Goal: Navigation & Orientation: Understand site structure

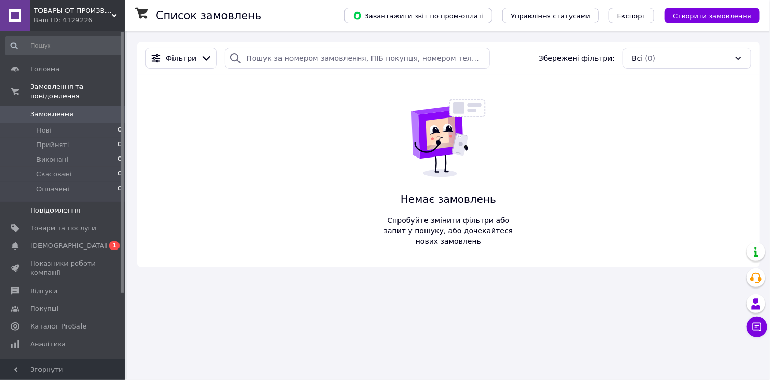
click at [47, 206] on span "Повідомлення" at bounding box center [55, 210] width 50 height 9
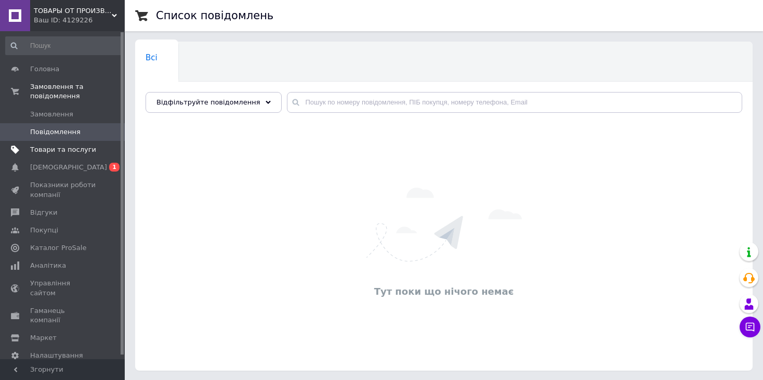
click at [47, 145] on span "Товари та послуги" at bounding box center [63, 149] width 66 height 9
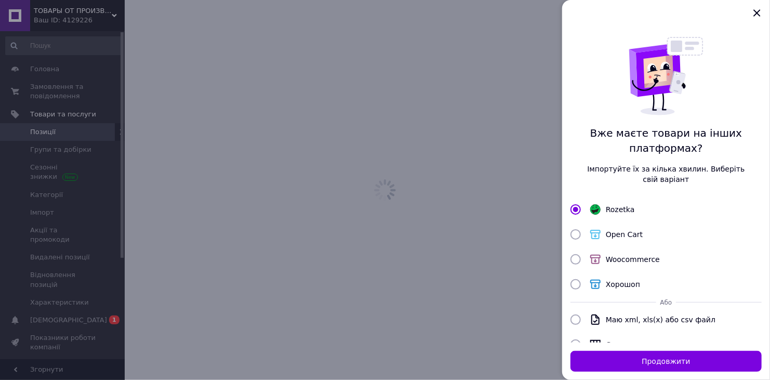
click at [312, 180] on div at bounding box center [385, 190] width 770 height 380
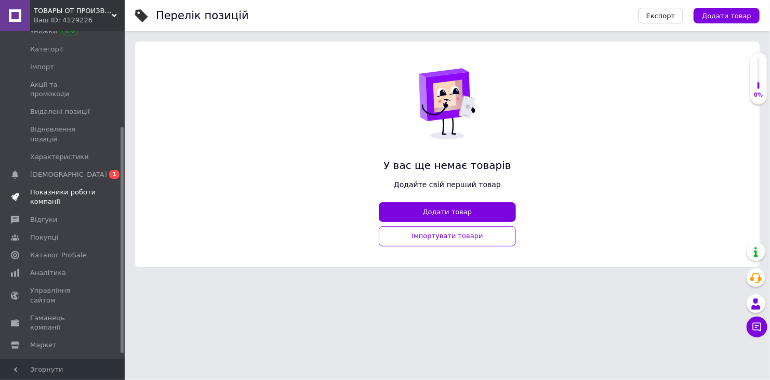
scroll to position [147, 0]
click at [54, 168] on span "[DEMOGRAPHIC_DATA]" at bounding box center [68, 172] width 77 height 9
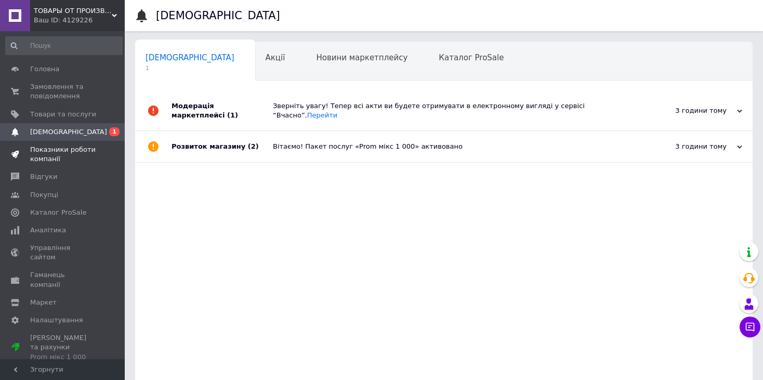
click at [52, 158] on span "Показники роботи компанії" at bounding box center [63, 154] width 66 height 19
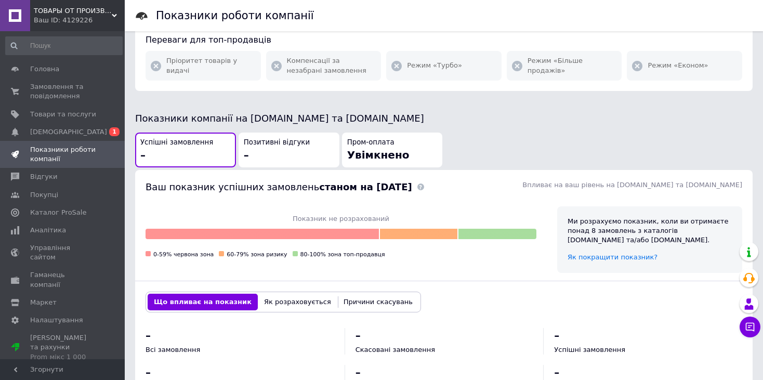
scroll to position [208, 0]
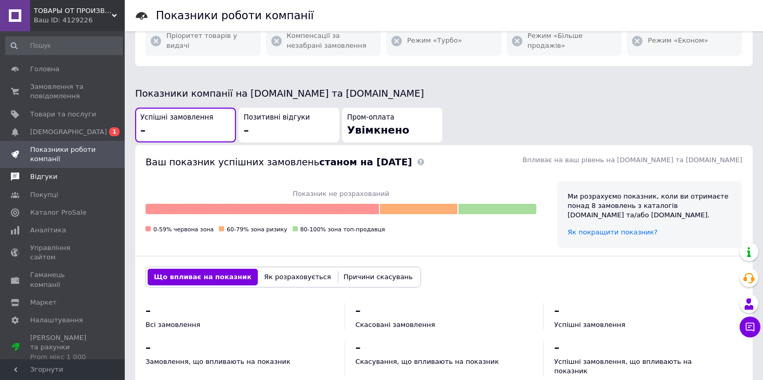
click at [44, 178] on span "Відгуки" at bounding box center [43, 176] width 27 height 9
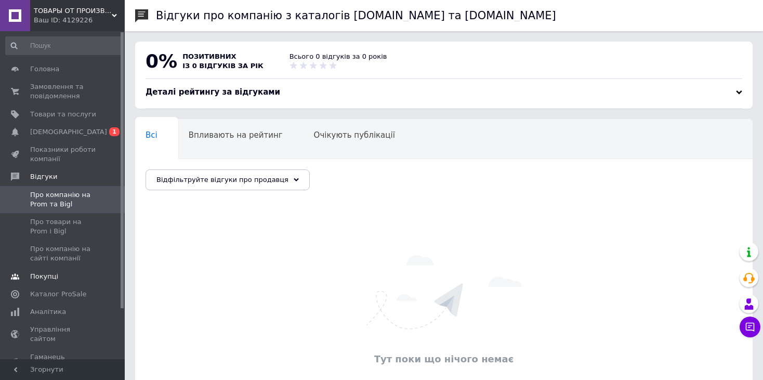
click at [53, 279] on span "Покупці" at bounding box center [44, 276] width 28 height 9
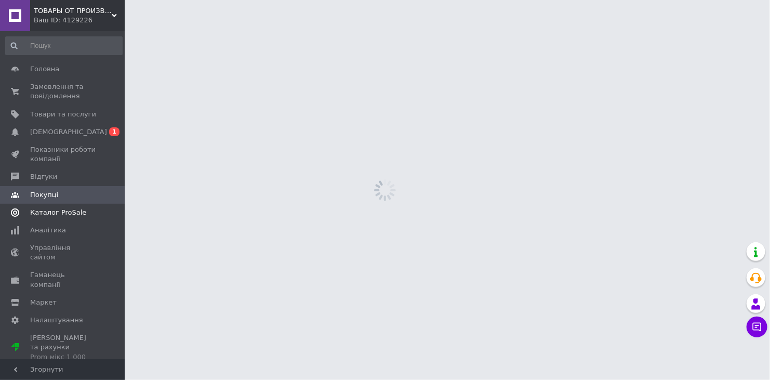
click at [55, 215] on span "Каталог ProSale" at bounding box center [58, 212] width 56 height 9
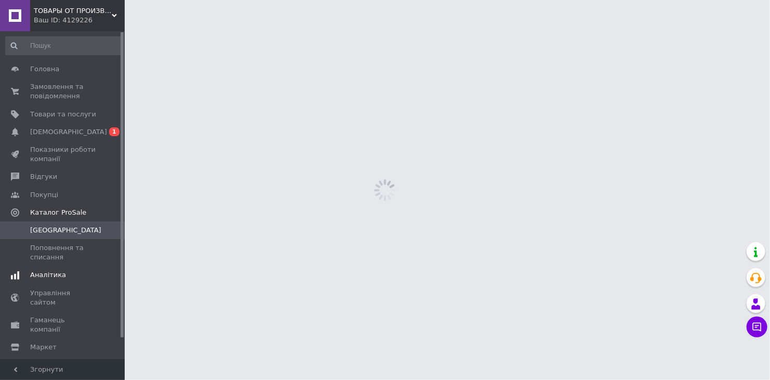
click at [47, 278] on span "Аналітика" at bounding box center [48, 274] width 36 height 9
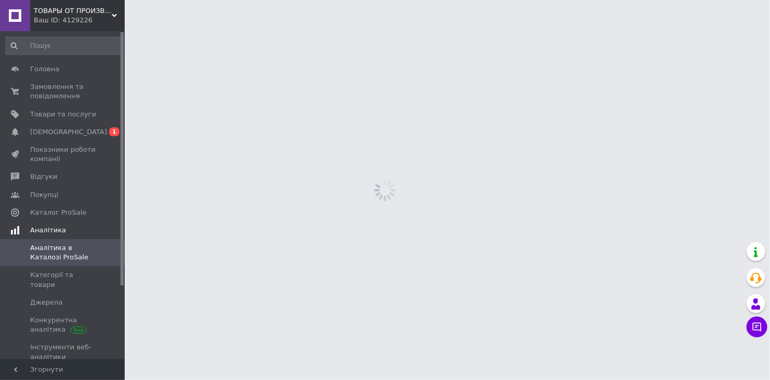
click at [41, 229] on span "Аналітика" at bounding box center [48, 230] width 36 height 9
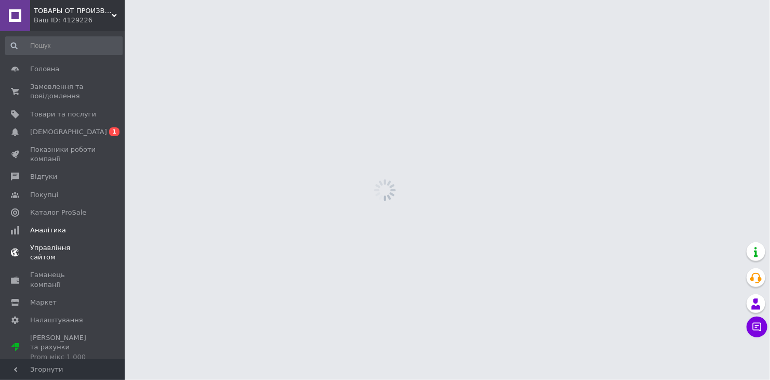
click at [55, 251] on span "Управління сайтом" at bounding box center [63, 252] width 66 height 19
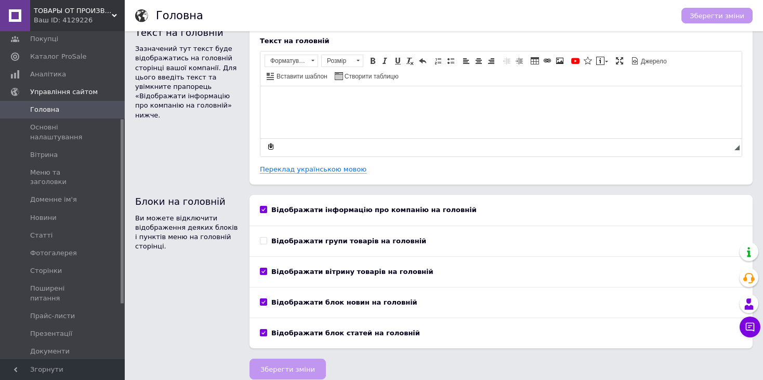
scroll to position [24, 0]
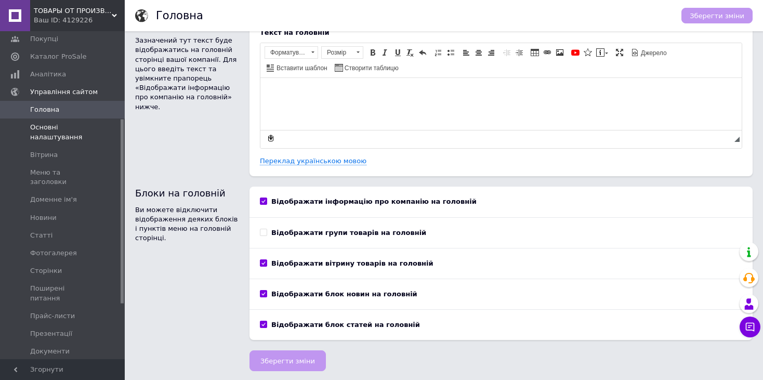
click at [54, 136] on span "Основні налаштування" at bounding box center [63, 132] width 66 height 19
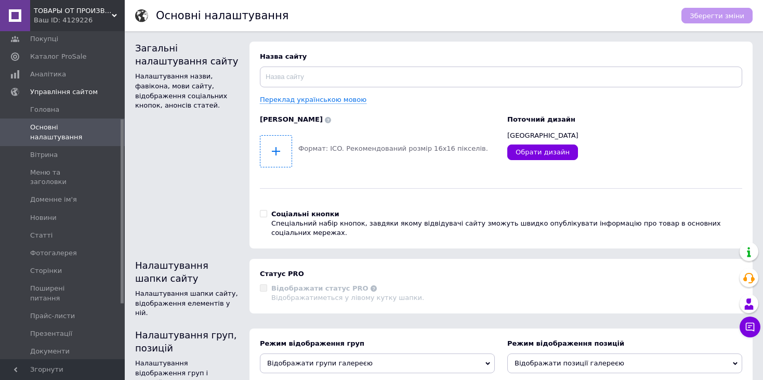
click at [274, 150] on input "file" at bounding box center [275, 151] width 31 height 31
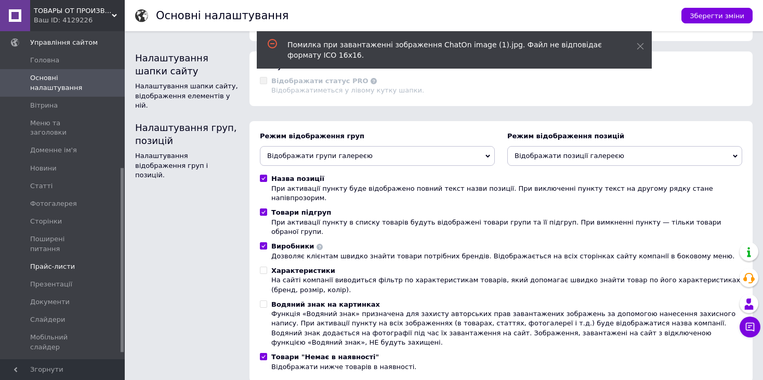
scroll to position [254, 0]
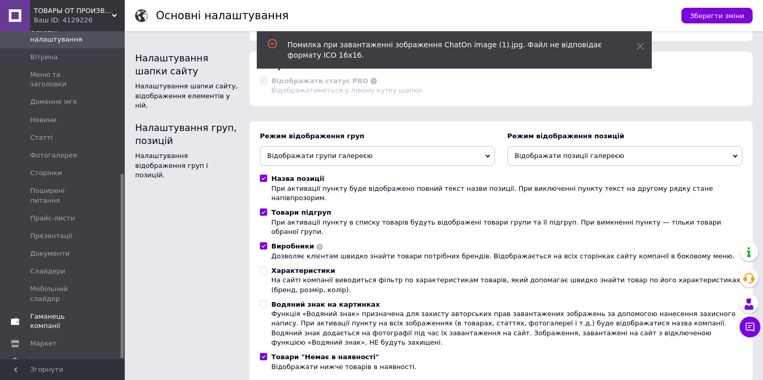
click at [81, 312] on span "Гаманець компанії" at bounding box center [63, 321] width 66 height 19
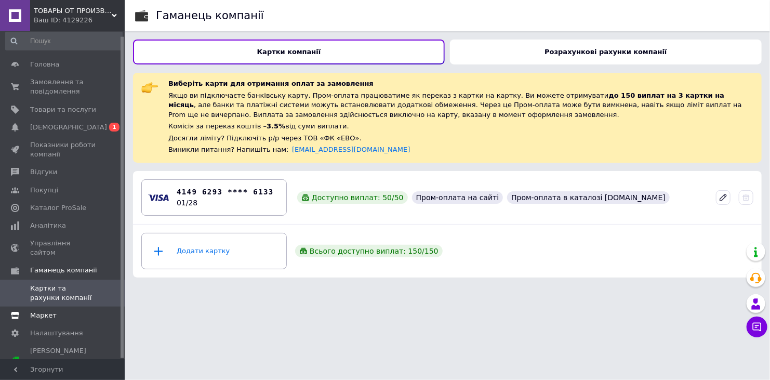
click at [71, 311] on span "Маркет" at bounding box center [63, 315] width 66 height 9
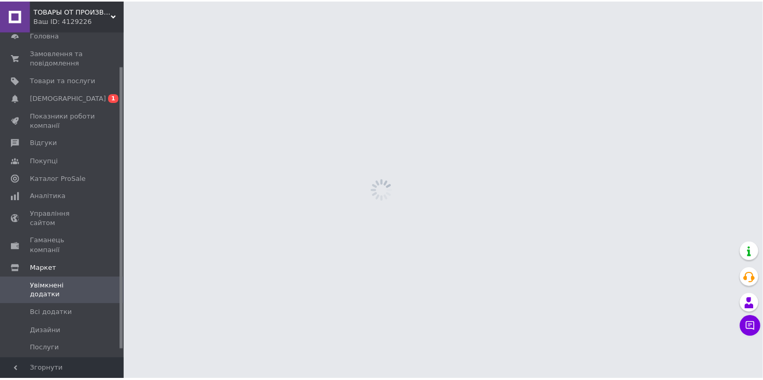
scroll to position [49, 0]
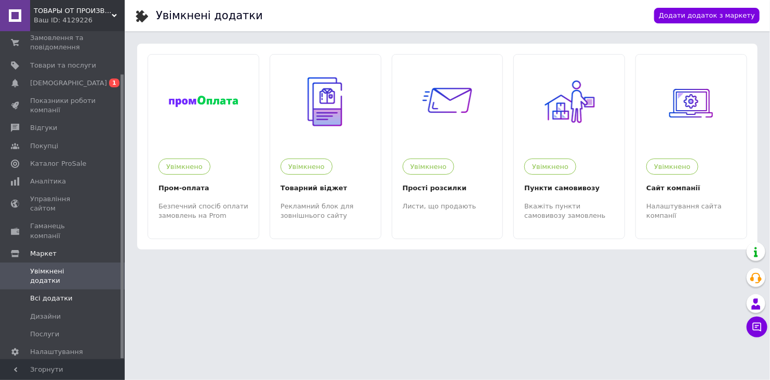
click at [66, 294] on span "Всі додатки" at bounding box center [63, 298] width 66 height 9
click at [43, 347] on span "Налаштування" at bounding box center [56, 351] width 53 height 9
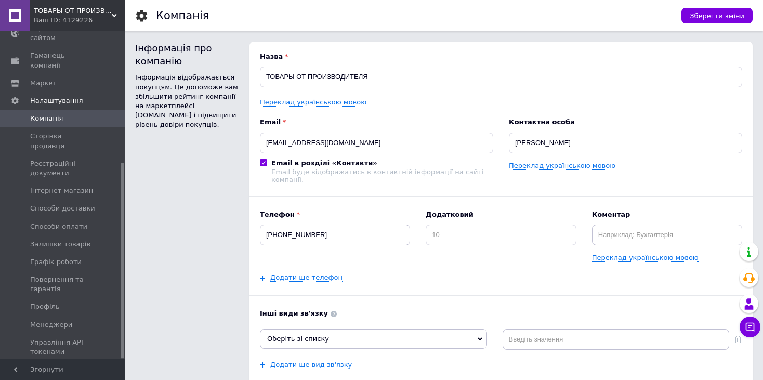
click at [55, 365] on span "Тарифи та рахунки Prom мікс 1 000" at bounding box center [63, 379] width 66 height 29
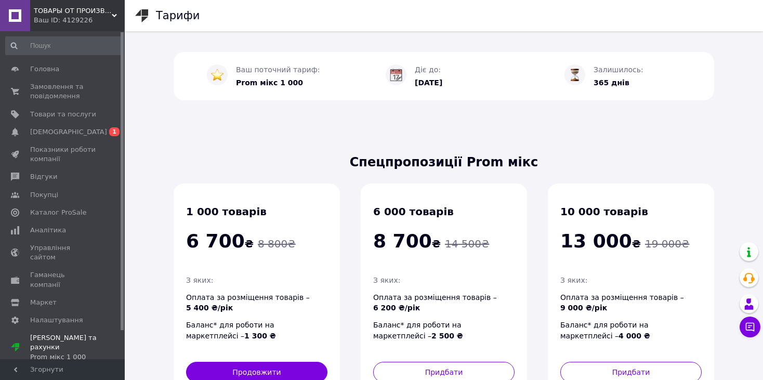
click at [37, 19] on div "Ваш ID: 4129226" at bounding box center [79, 20] width 91 height 9
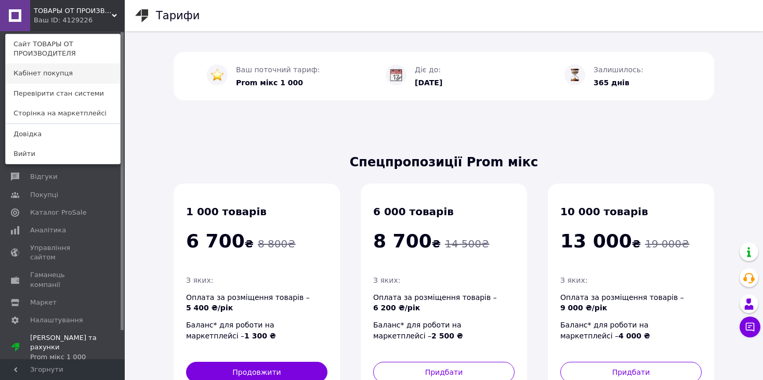
click at [33, 71] on link "Кабінет покупця" at bounding box center [63, 73] width 114 height 20
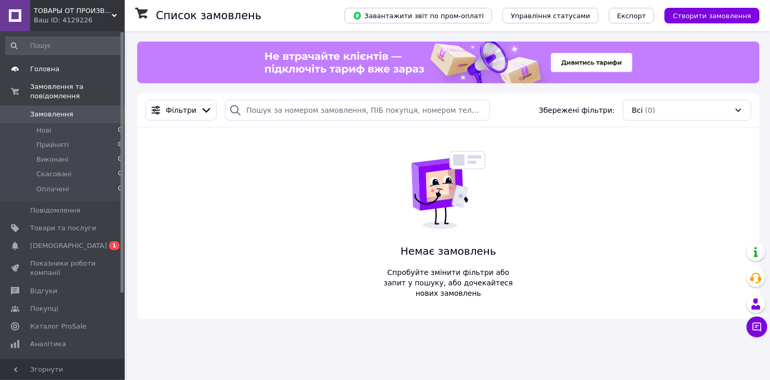
click at [47, 73] on span "Головна" at bounding box center [44, 68] width 29 height 9
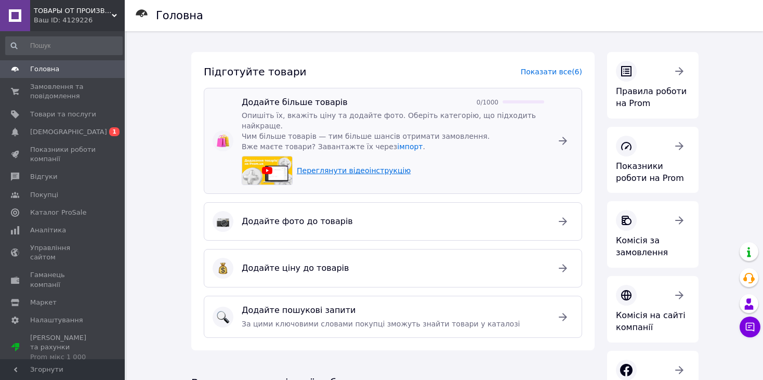
click at [269, 167] on icon at bounding box center [267, 170] width 10 height 7
